Goal: Find specific page/section: Find specific page/section

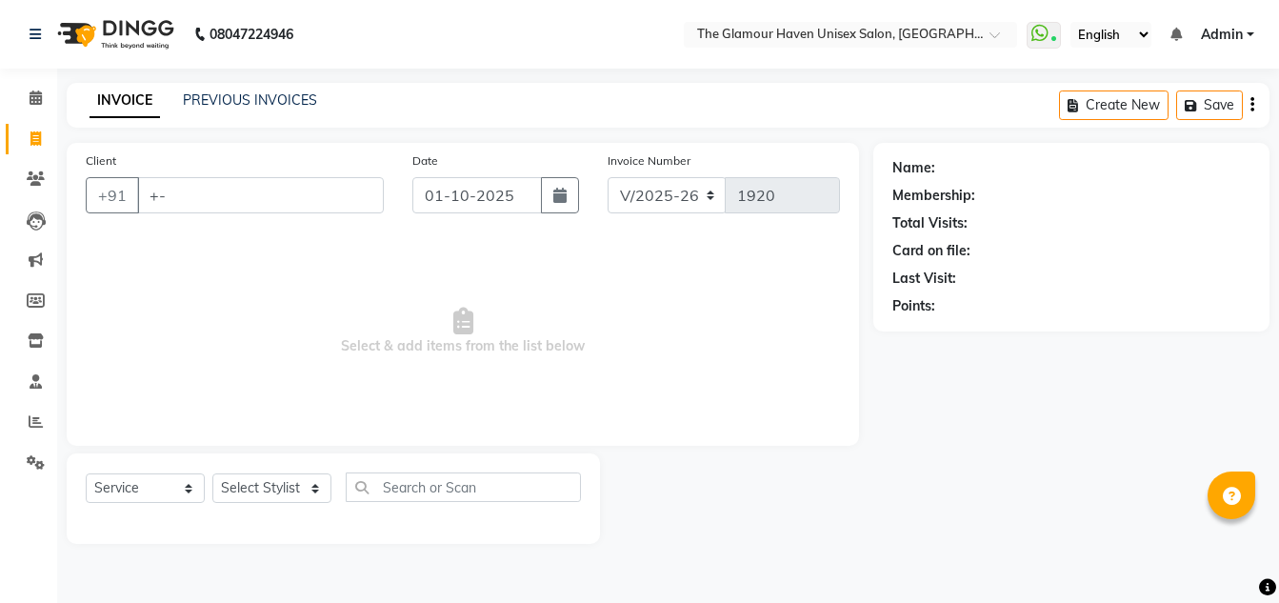
select select "7124"
select select "service"
click at [34, 107] on span at bounding box center [35, 99] width 33 height 22
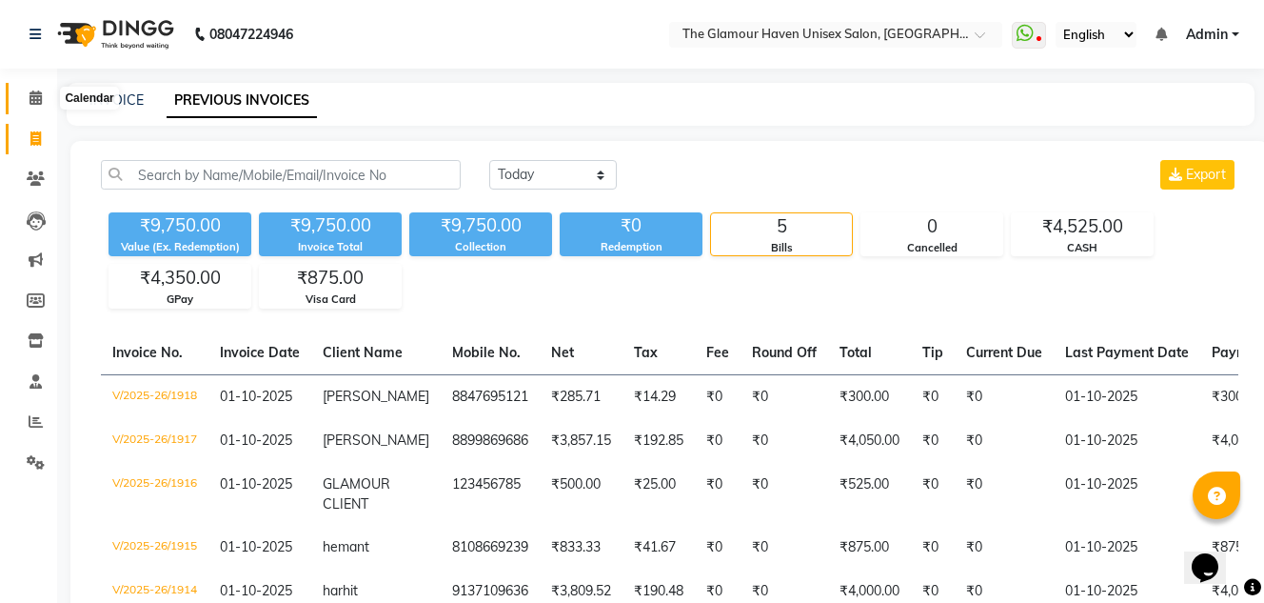
click at [26, 107] on span at bounding box center [35, 99] width 33 height 22
